Goal: Information Seeking & Learning: Learn about a topic

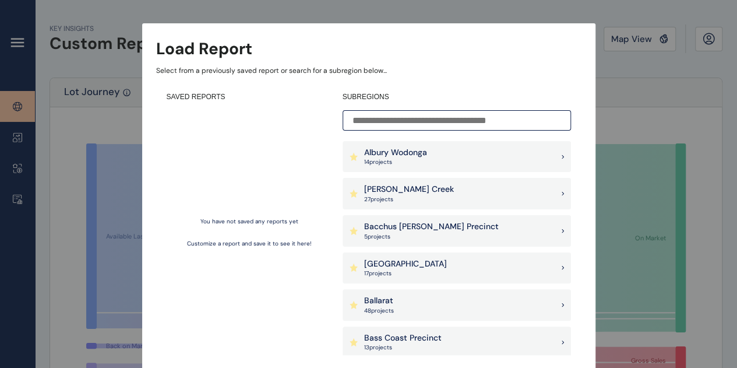
click at [443, 128] on input at bounding box center [456, 120] width 228 height 20
click at [471, 150] on div "Albury Wodonga 14 project s" at bounding box center [456, 156] width 228 height 31
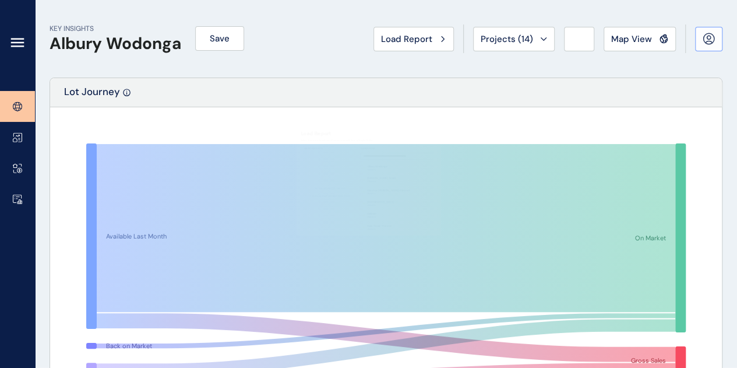
click at [711, 36] on icon at bounding box center [708, 39] width 12 height 12
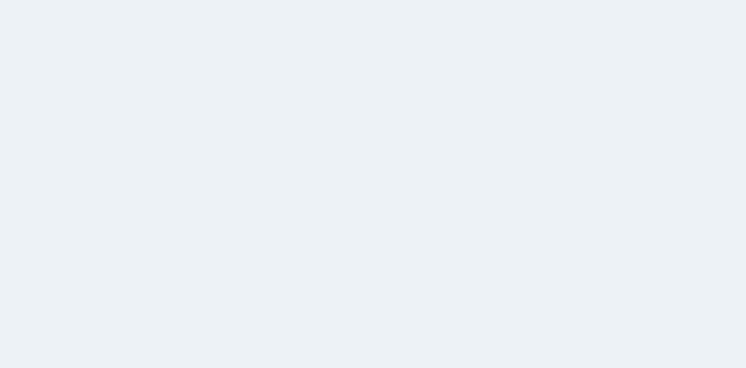
click at [216, 122] on html at bounding box center [373, 184] width 746 height 368
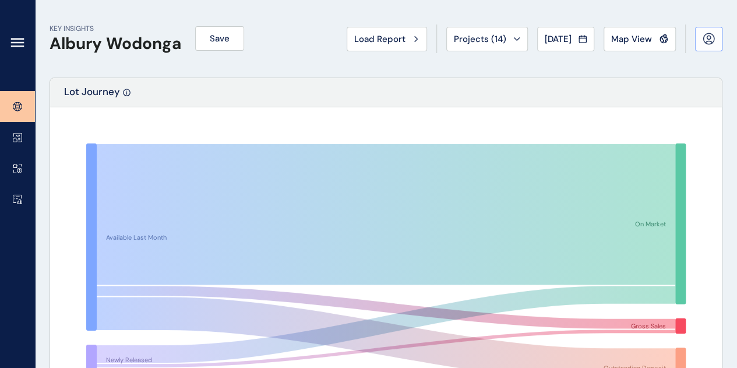
click at [709, 34] on icon at bounding box center [708, 39] width 12 height 12
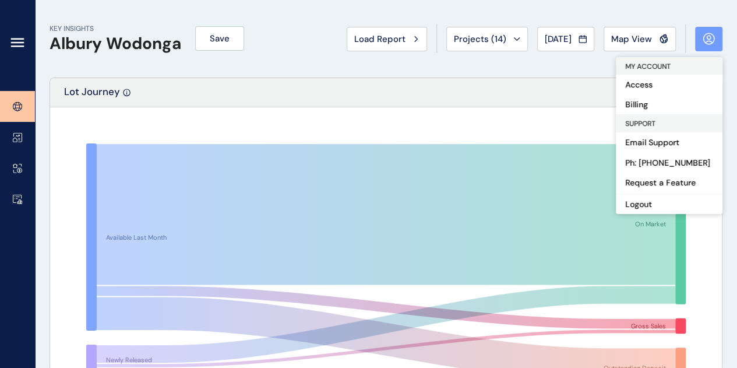
click at [699, 43] on button at bounding box center [708, 39] width 27 height 24
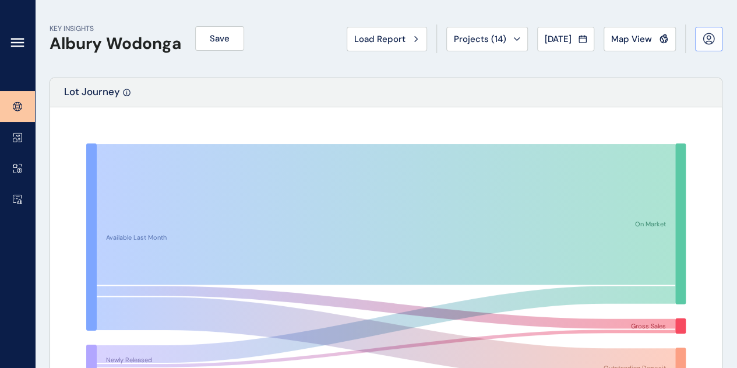
click at [708, 37] on icon at bounding box center [708, 39] width 12 height 12
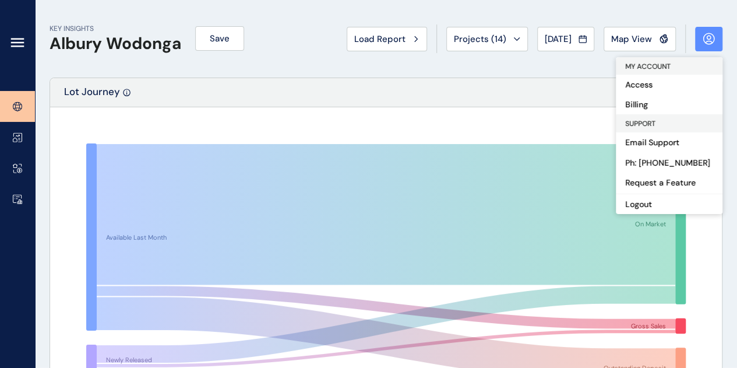
drag, startPoint x: 708, startPoint y: 37, endPoint x: 688, endPoint y: 38, distance: 19.8
click at [709, 37] on icon at bounding box center [708, 39] width 12 height 12
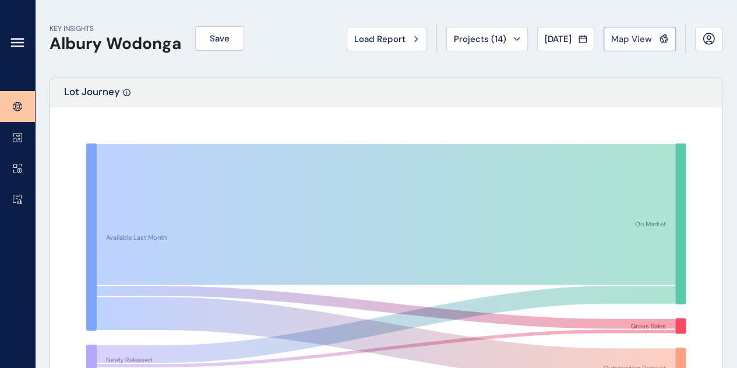
click at [659, 40] on icon at bounding box center [663, 39] width 9 height 10
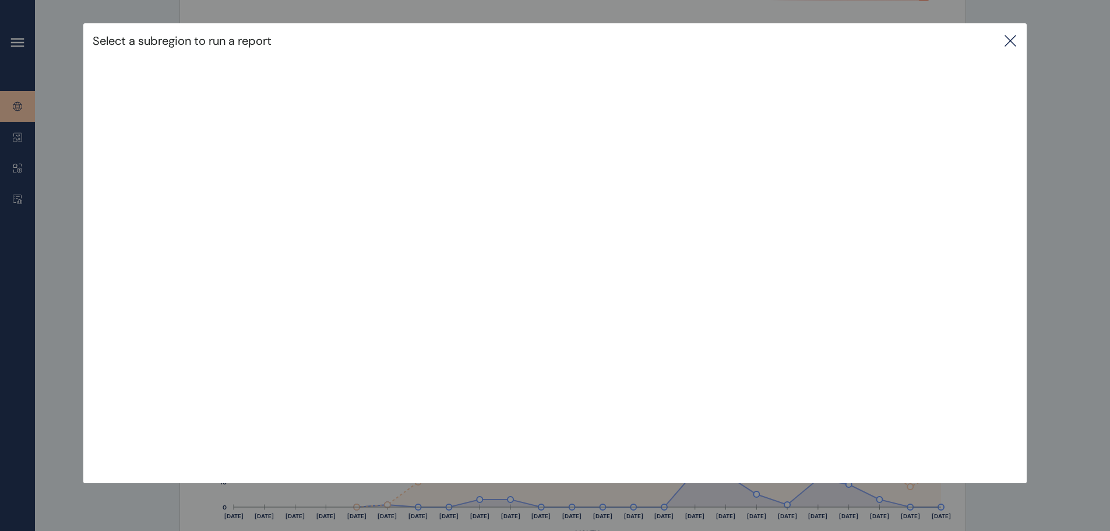
scroll to position [408, 0]
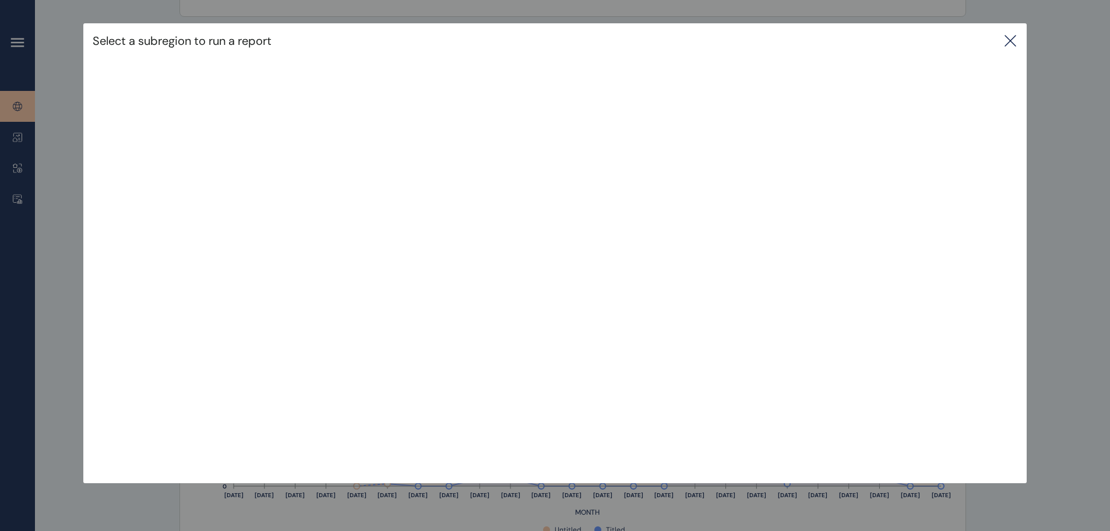
click at [745, 40] on div "Select a subregion to run a report" at bounding box center [554, 40] width 943 height 35
click at [745, 47] on icon at bounding box center [1010, 41] width 14 height 14
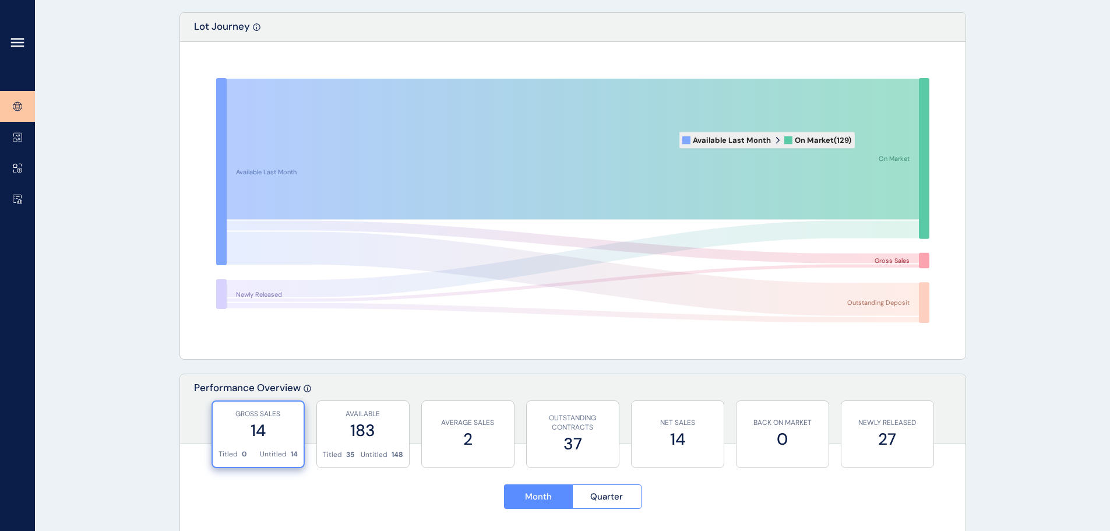
scroll to position [0, 0]
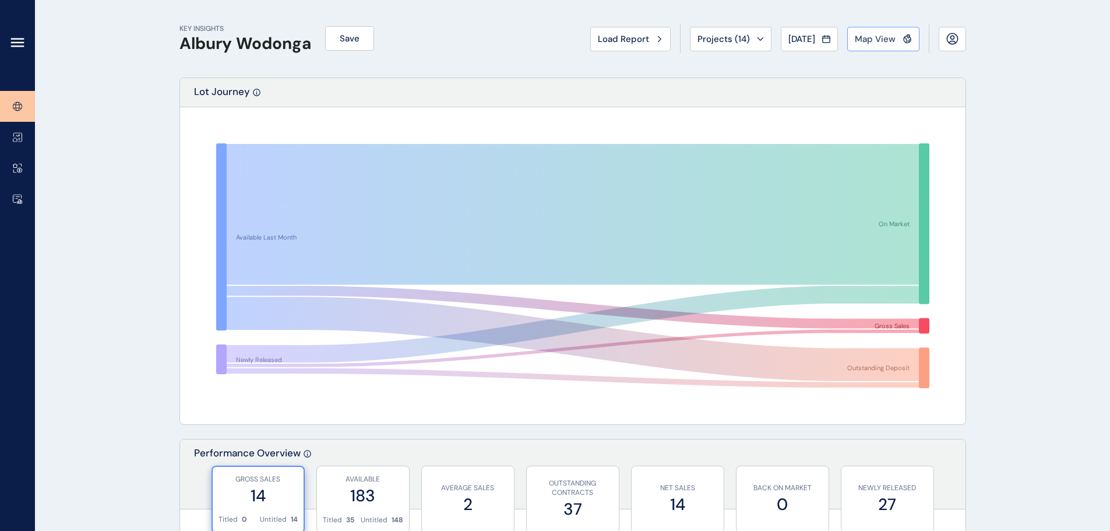
click at [745, 33] on span "Map View" at bounding box center [874, 39] width 41 height 12
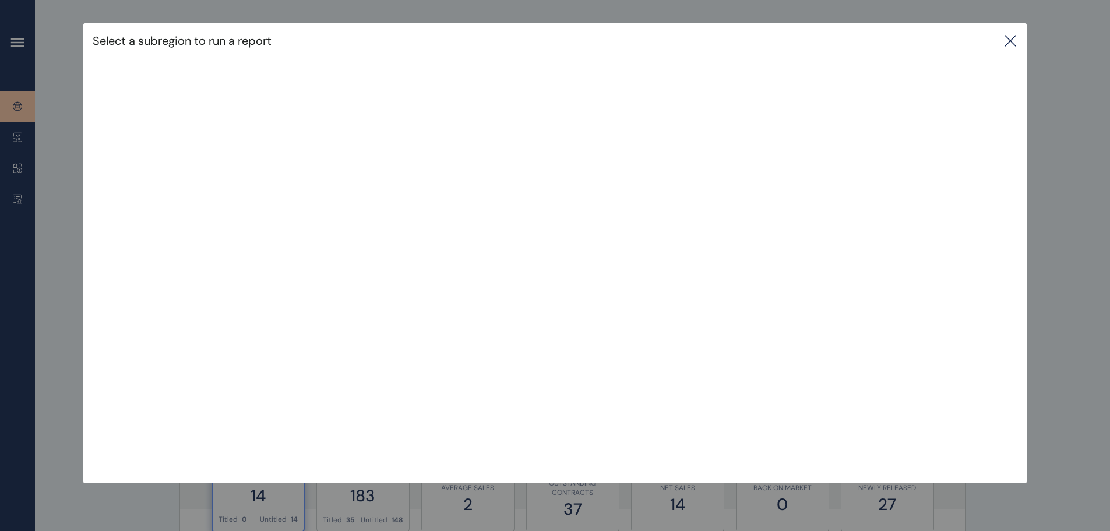
click at [745, 39] on icon at bounding box center [1010, 41] width 14 height 14
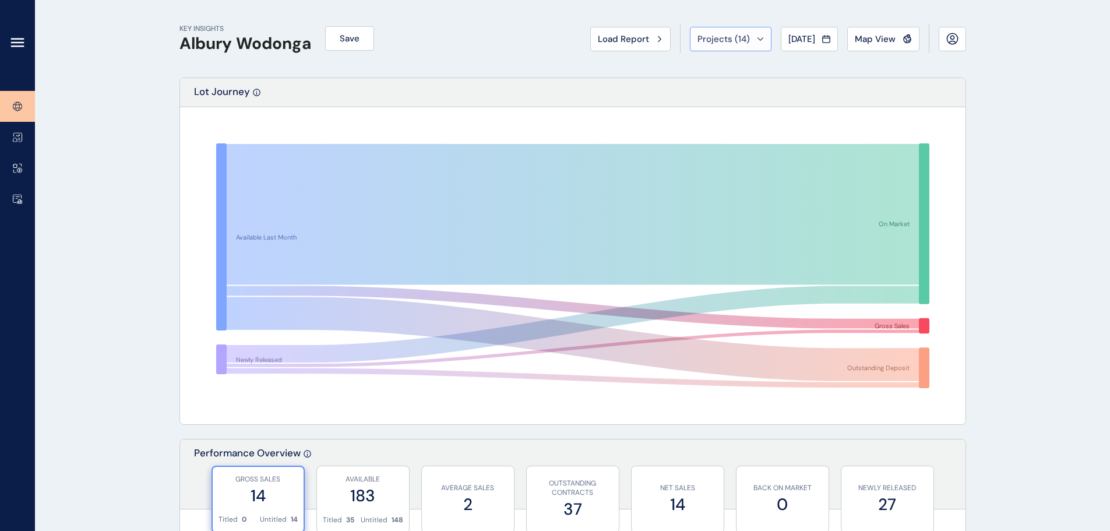
click at [707, 43] on span "Projects ( 14 )" at bounding box center [723, 39] width 52 height 12
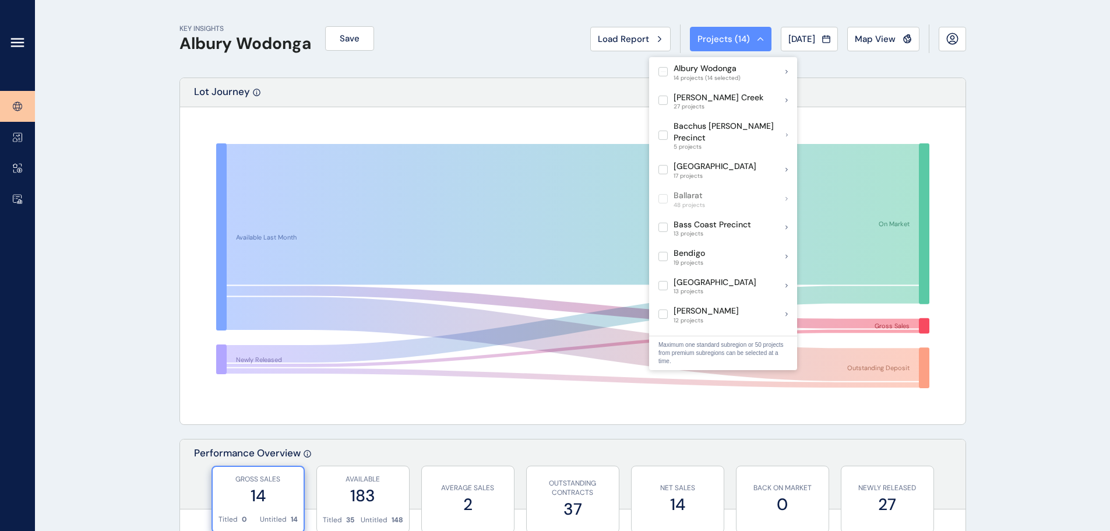
click at [619, 41] on span "Load Report" at bounding box center [623, 39] width 51 height 12
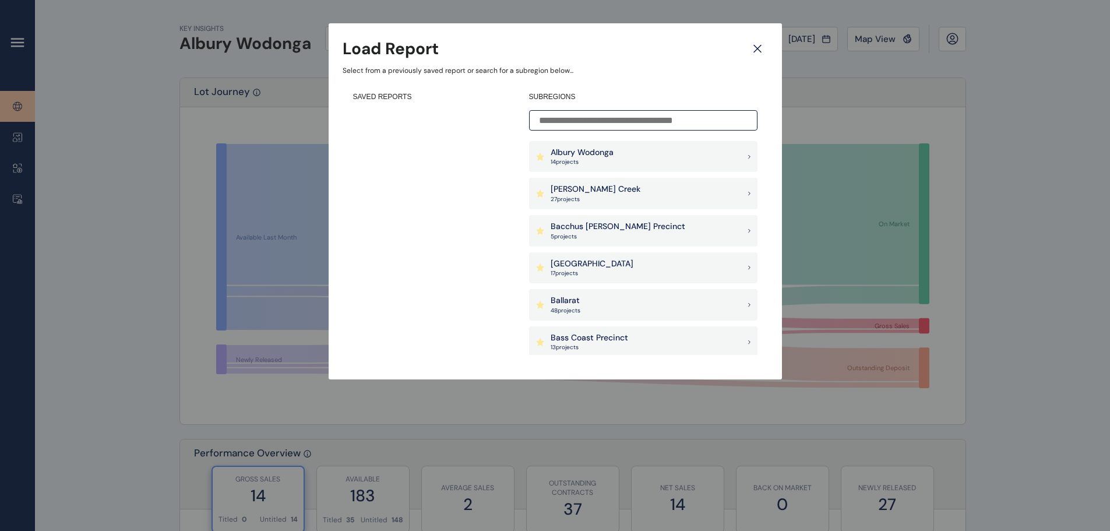
click at [576, 122] on input at bounding box center [643, 120] width 228 height 20
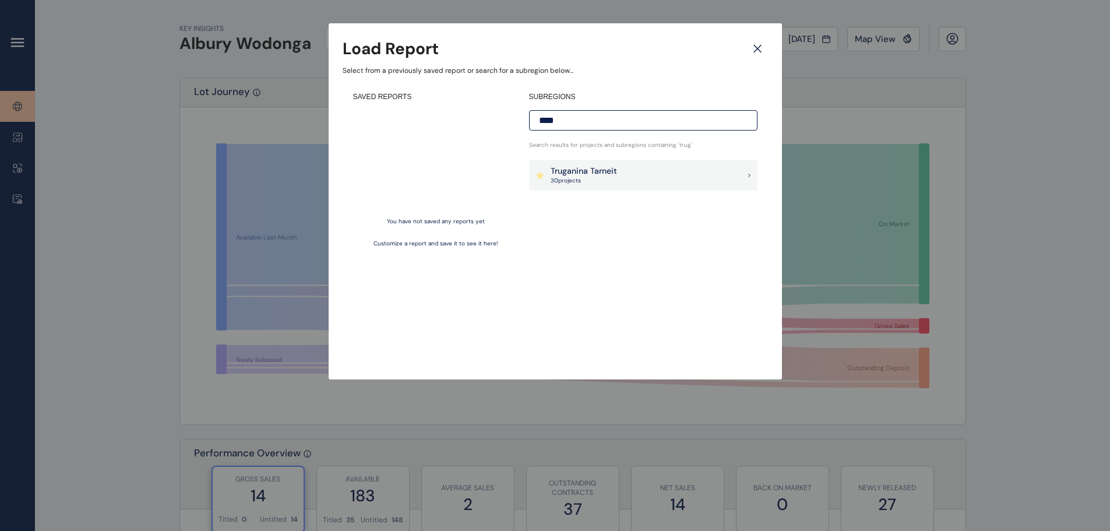
type input "****"
click at [575, 165] on p "Truganina Tarneit" at bounding box center [583, 171] width 66 height 12
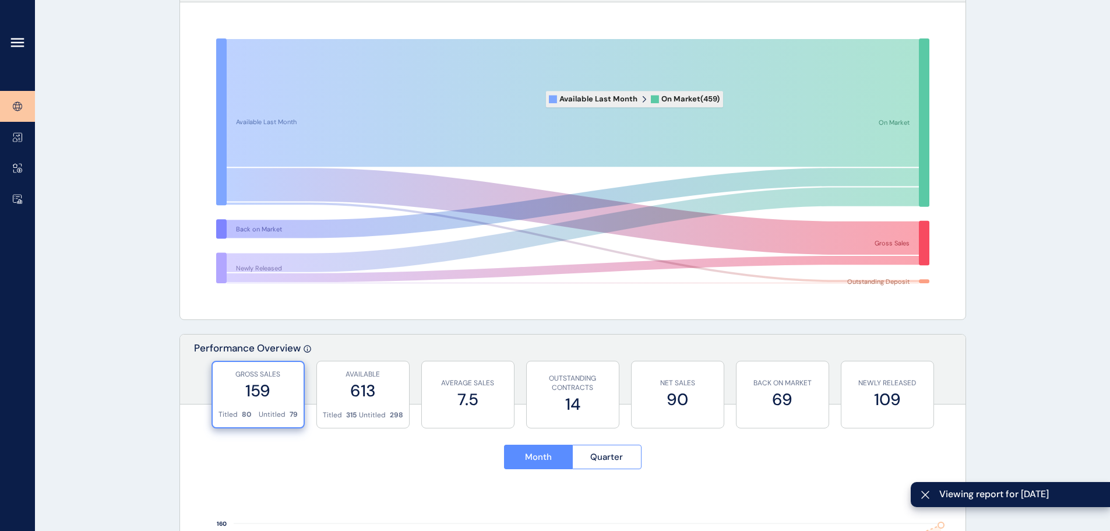
scroll to position [116, 0]
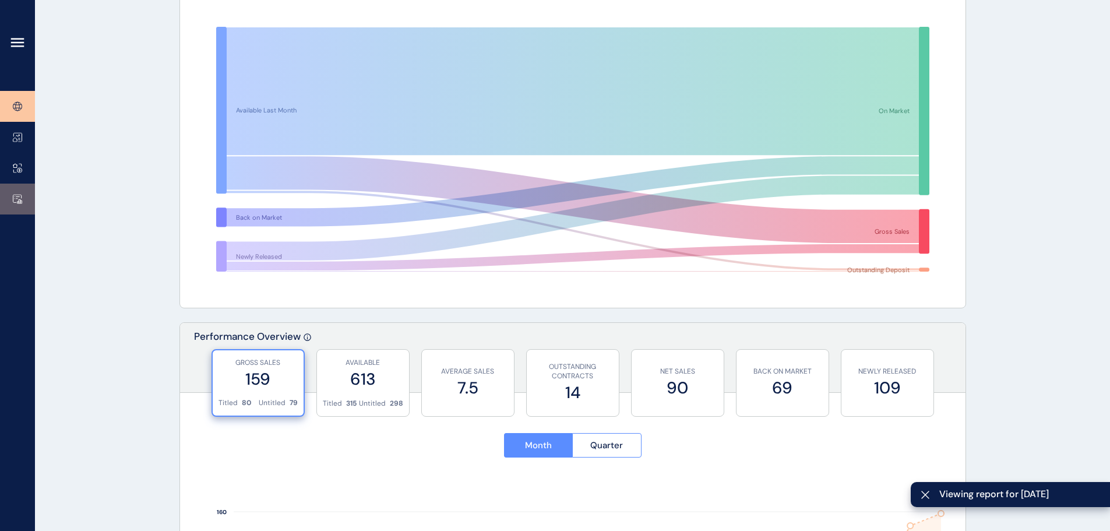
click at [13, 195] on link at bounding box center [17, 198] width 35 height 31
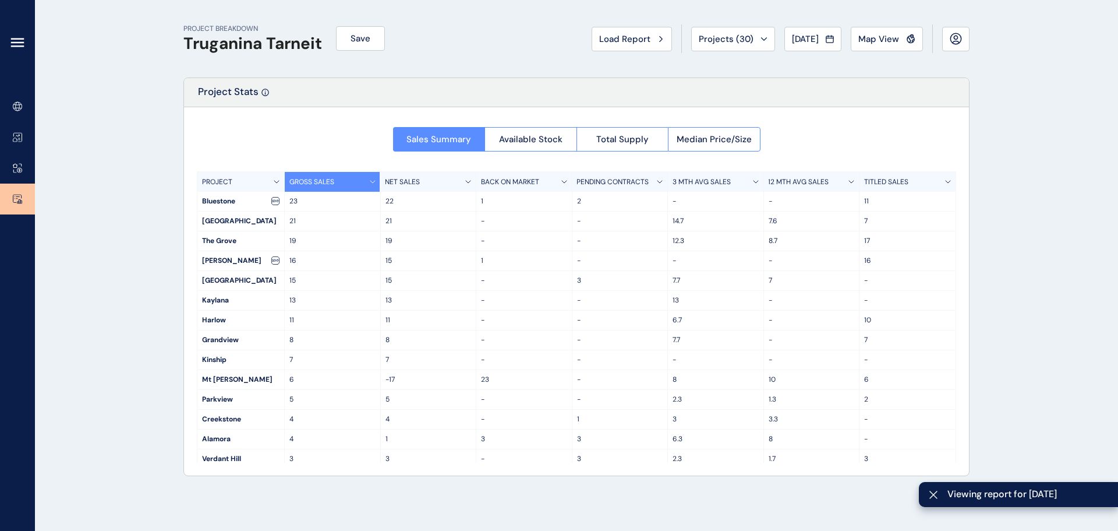
drag, startPoint x: 209, startPoint y: 272, endPoint x: 161, endPoint y: 267, distance: 48.0
click at [161, 267] on div "PROJECT BREAKDOWN Truganina Tarneit Save Load Report Projects ( 30 ) [DATE] 202…" at bounding box center [559, 265] width 1118 height 531
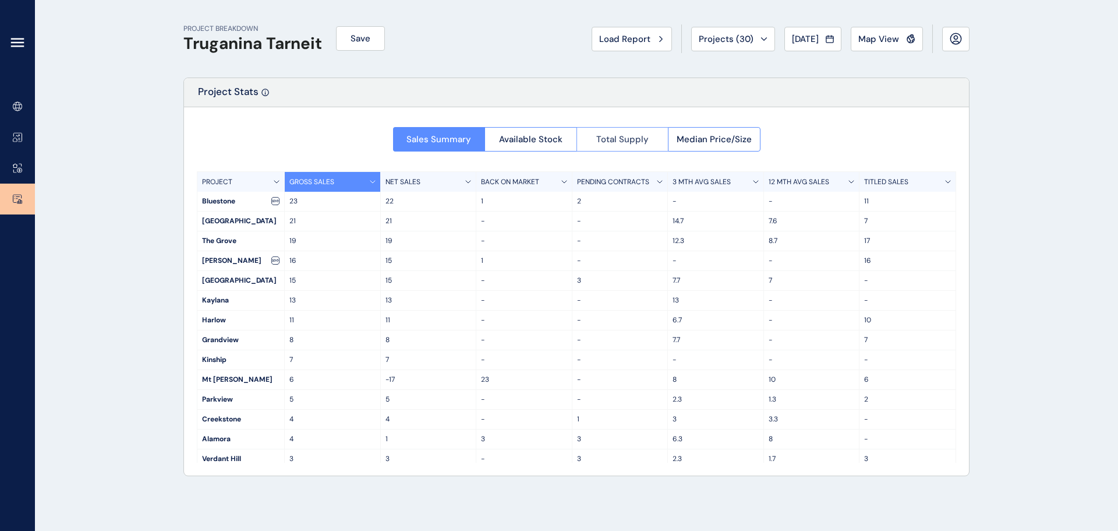
click at [583, 140] on button "Total Supply" at bounding box center [623, 139] width 92 height 24
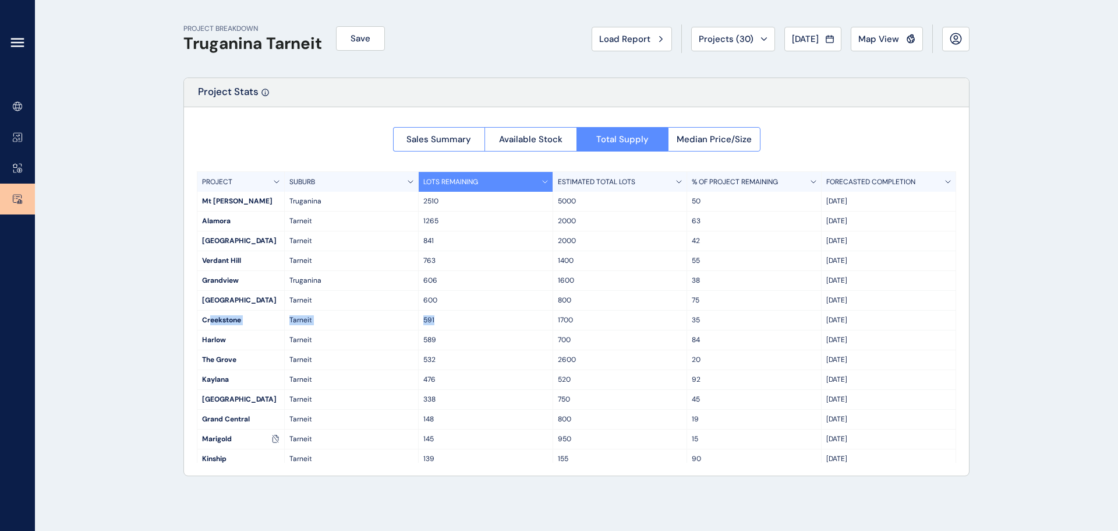
drag, startPoint x: 211, startPoint y: 324, endPoint x: 464, endPoint y: 323, distance: 252.2
click at [464, 323] on div "Creekstone Tarneit 591 1700 35 Apr '28" at bounding box center [576, 320] width 758 height 20
click at [464, 323] on p "591" at bounding box center [485, 320] width 124 height 10
